Goal: Task Accomplishment & Management: Manage account settings

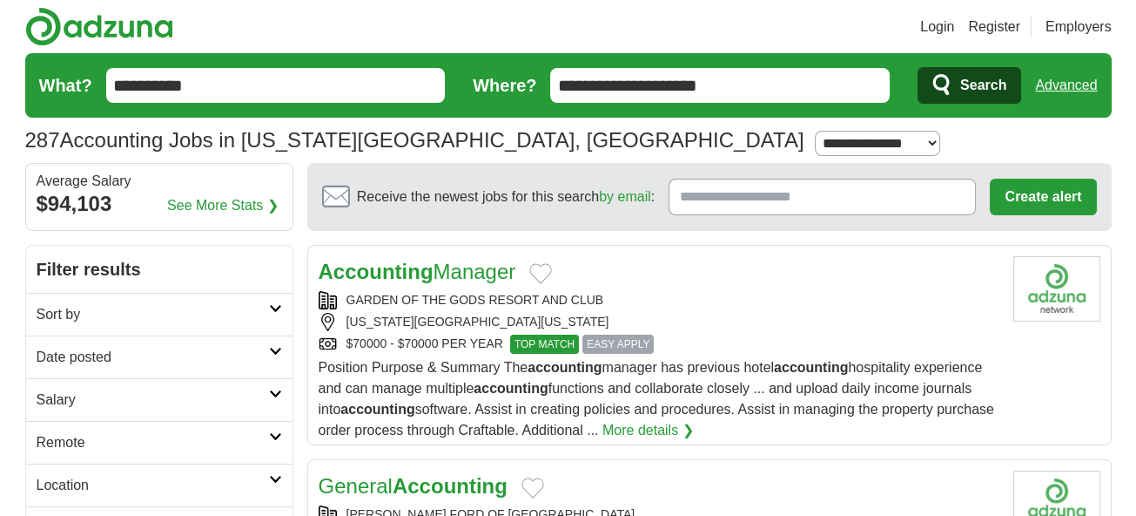
click at [944, 24] on link "Login" at bounding box center [937, 27] width 34 height 21
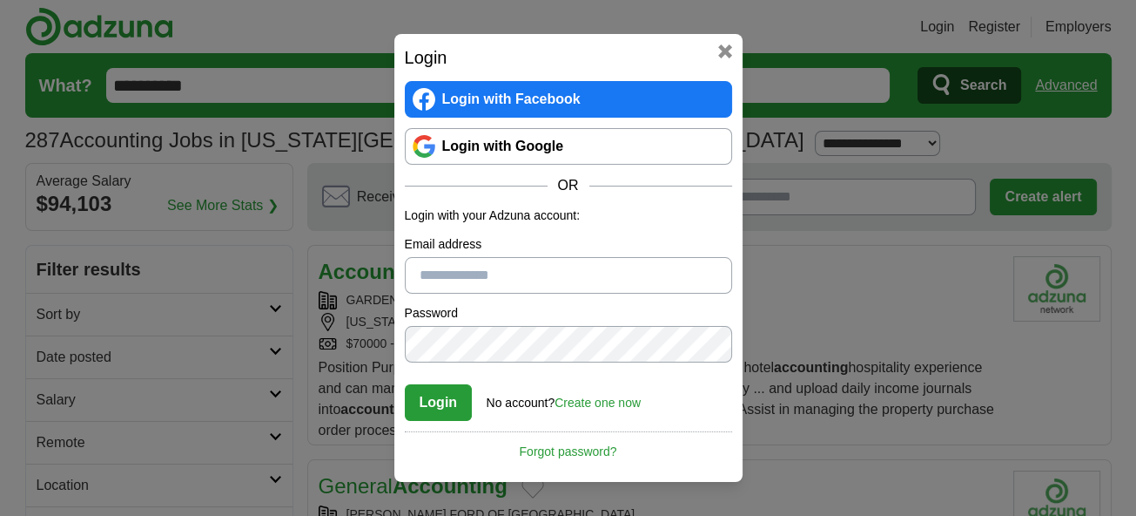
click at [455, 275] on input "Email address" at bounding box center [568, 275] width 327 height 37
type input "**********"
click at [433, 401] on button "Login" at bounding box center [439, 402] width 68 height 37
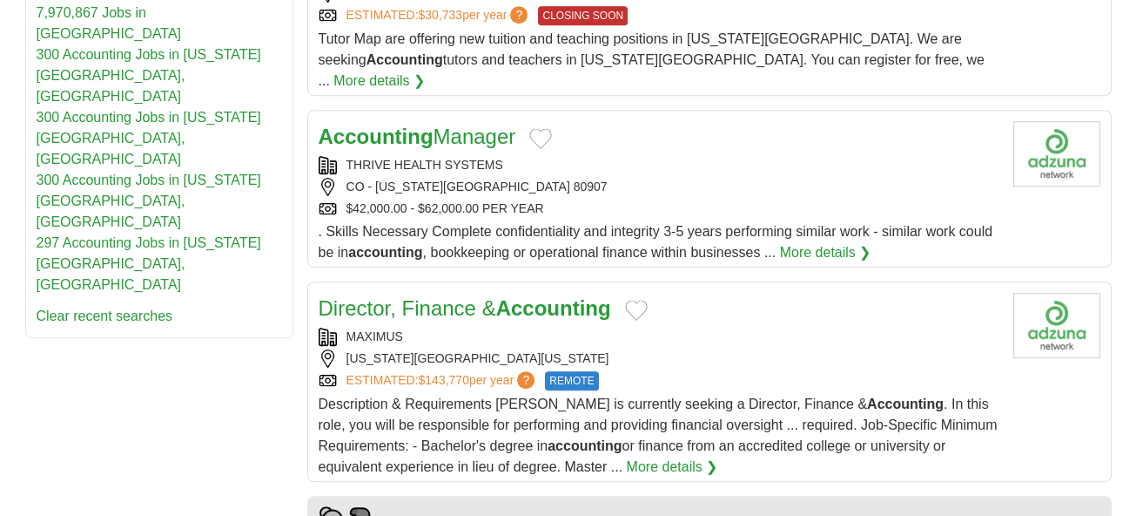
scroll to position [1132, 0]
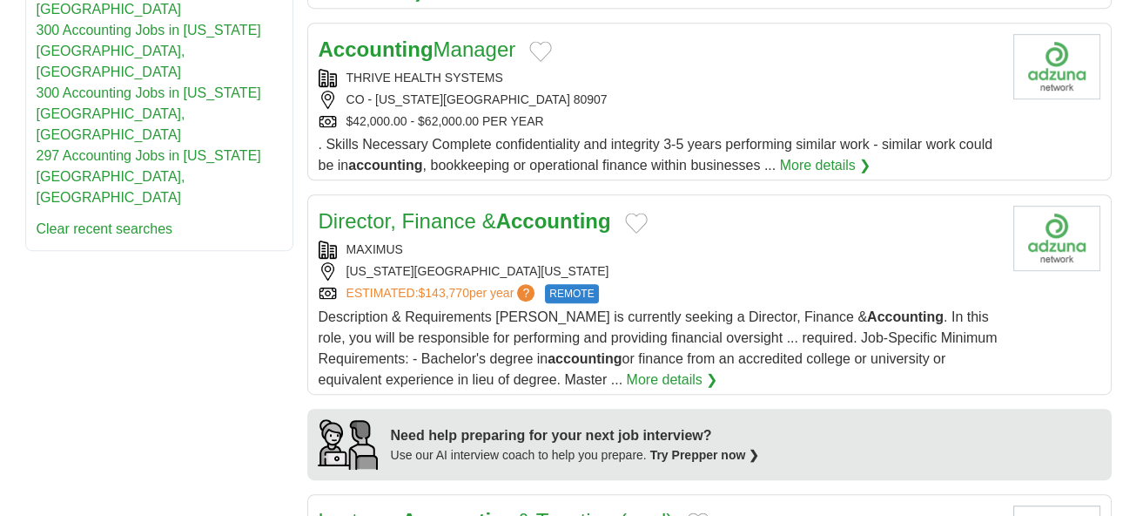
click at [655, 369] on link "More details ❯" at bounding box center [672, 379] width 91 height 21
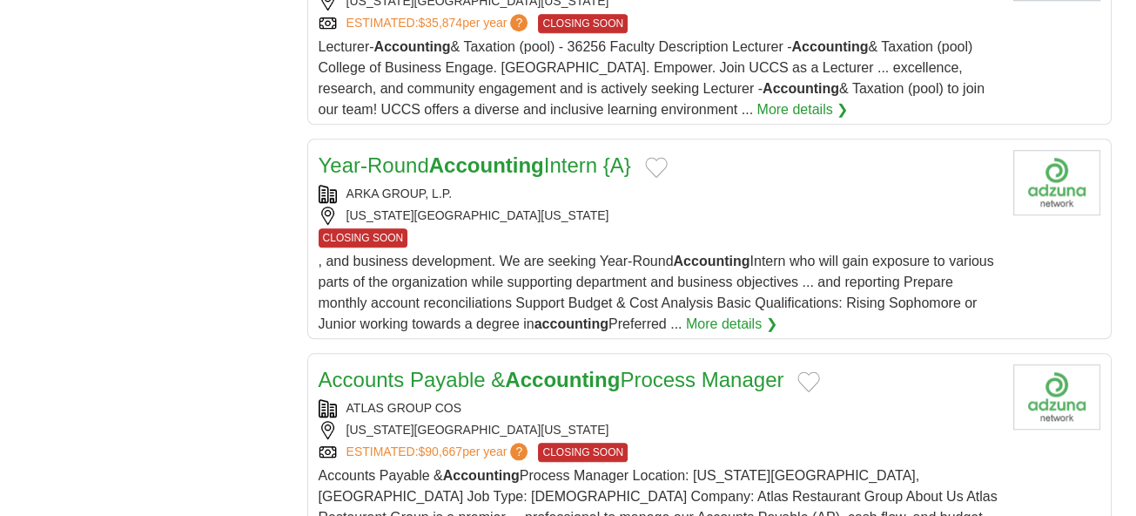
scroll to position [2003, 0]
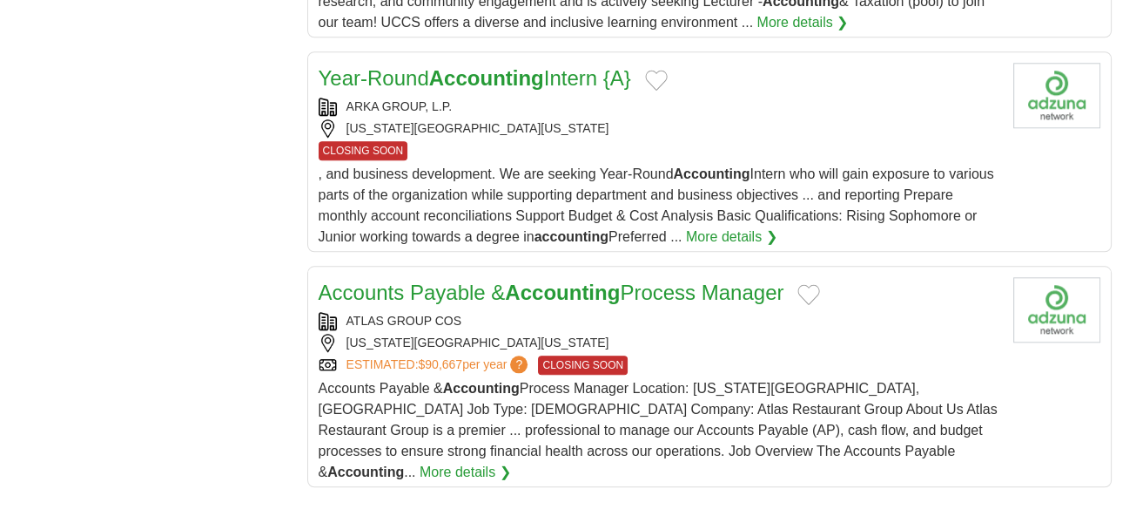
click at [528, 355] on span "?" at bounding box center [518, 363] width 17 height 17
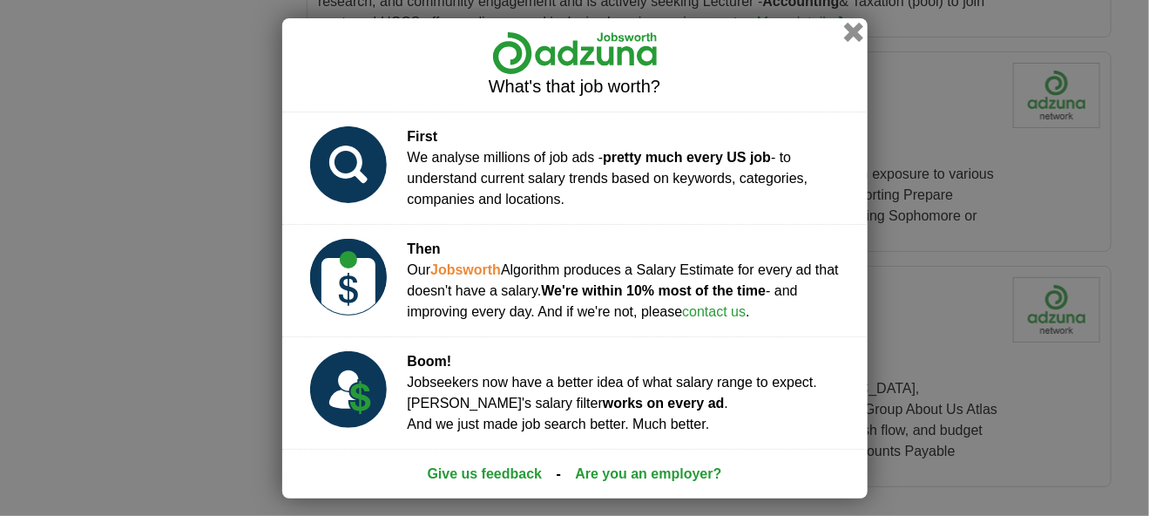
click at [853, 28] on button "button" at bounding box center [852, 31] width 19 height 19
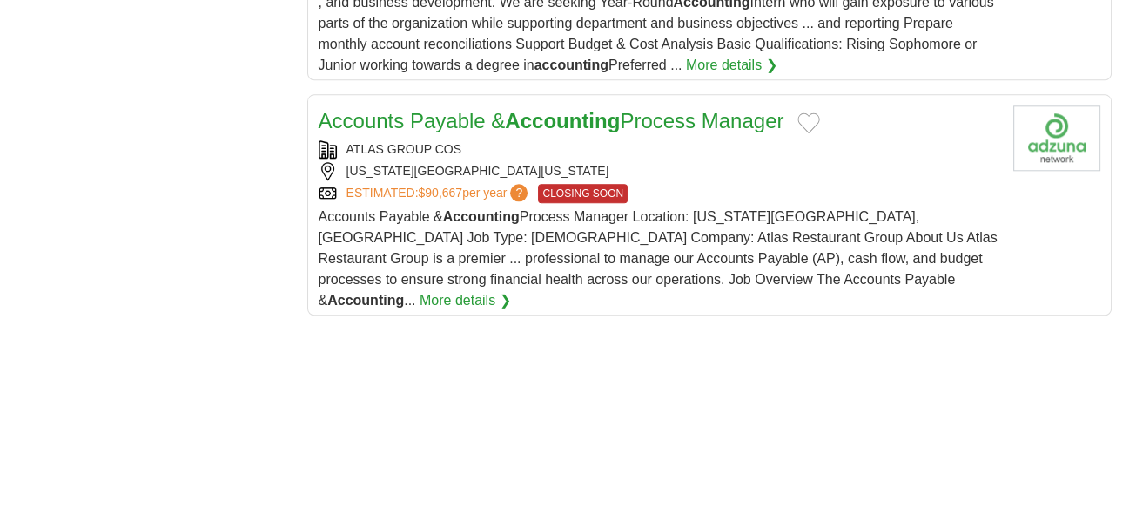
scroll to position [2177, 0]
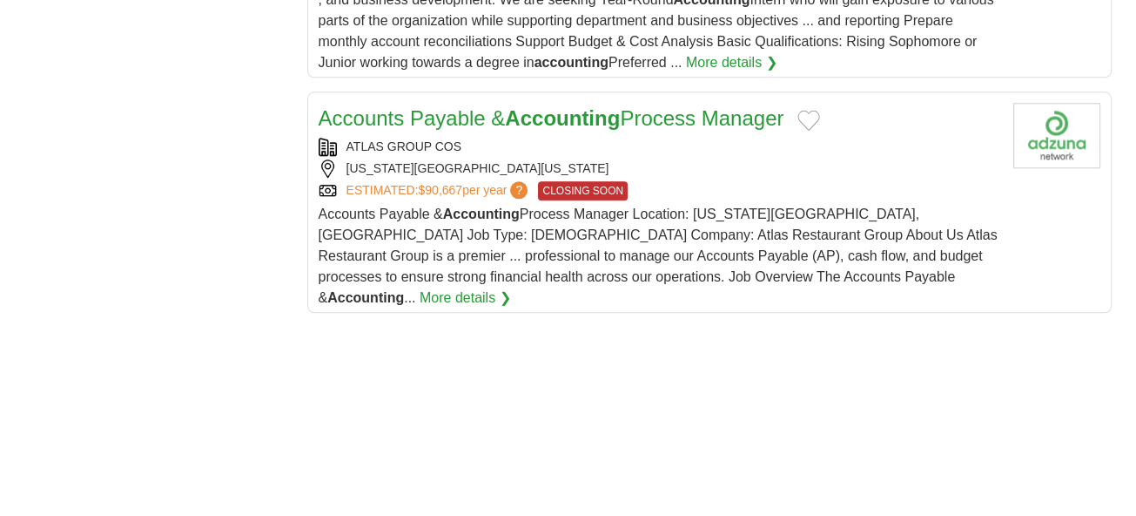
click at [511, 287] on link "More details ❯" at bounding box center [465, 297] width 91 height 21
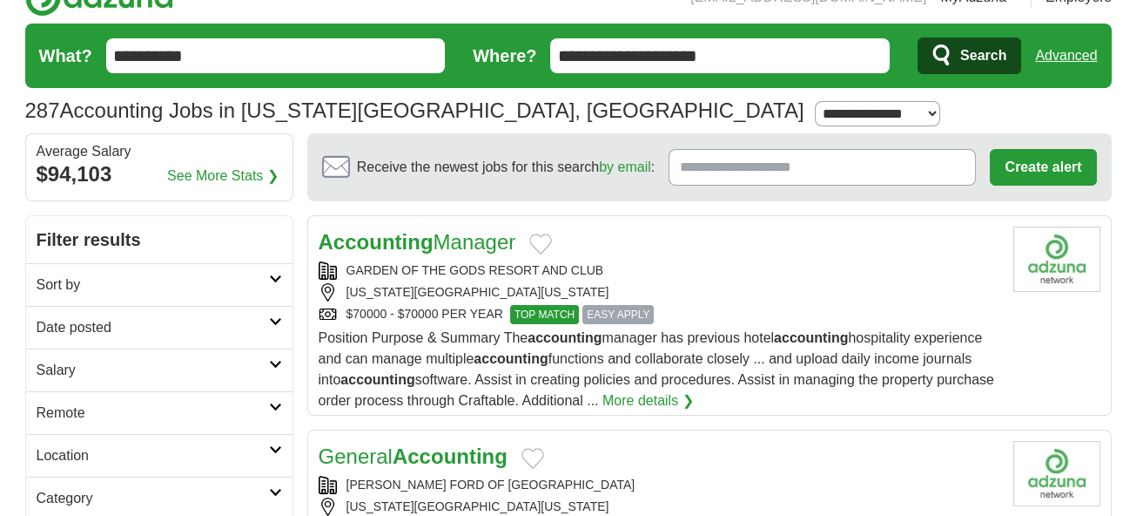
scroll to position [0, 0]
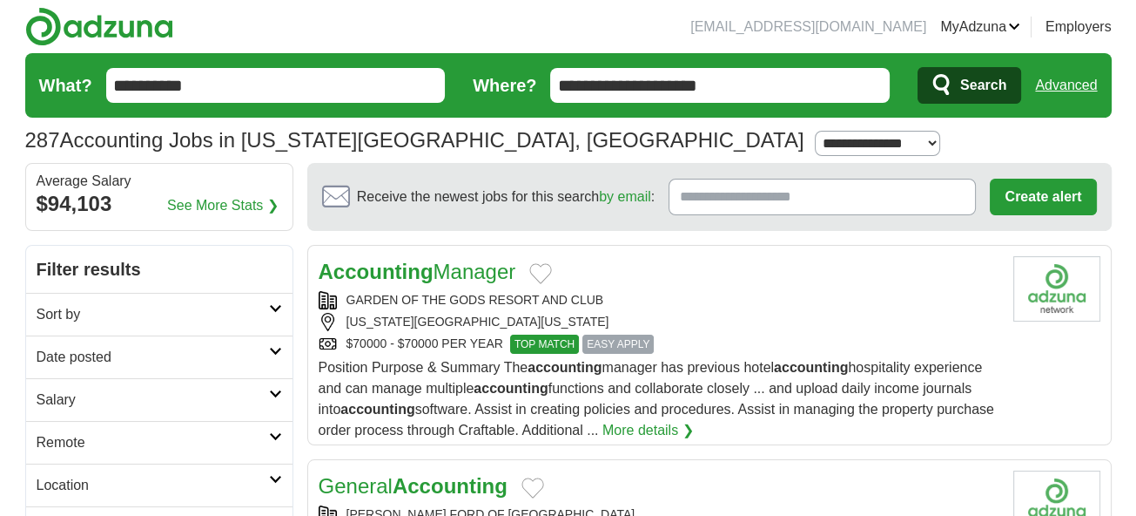
click at [0, 0] on link "Alerts" at bounding box center [0, 0] width 0 height 0
